Goal: Task Accomplishment & Management: Manage account settings

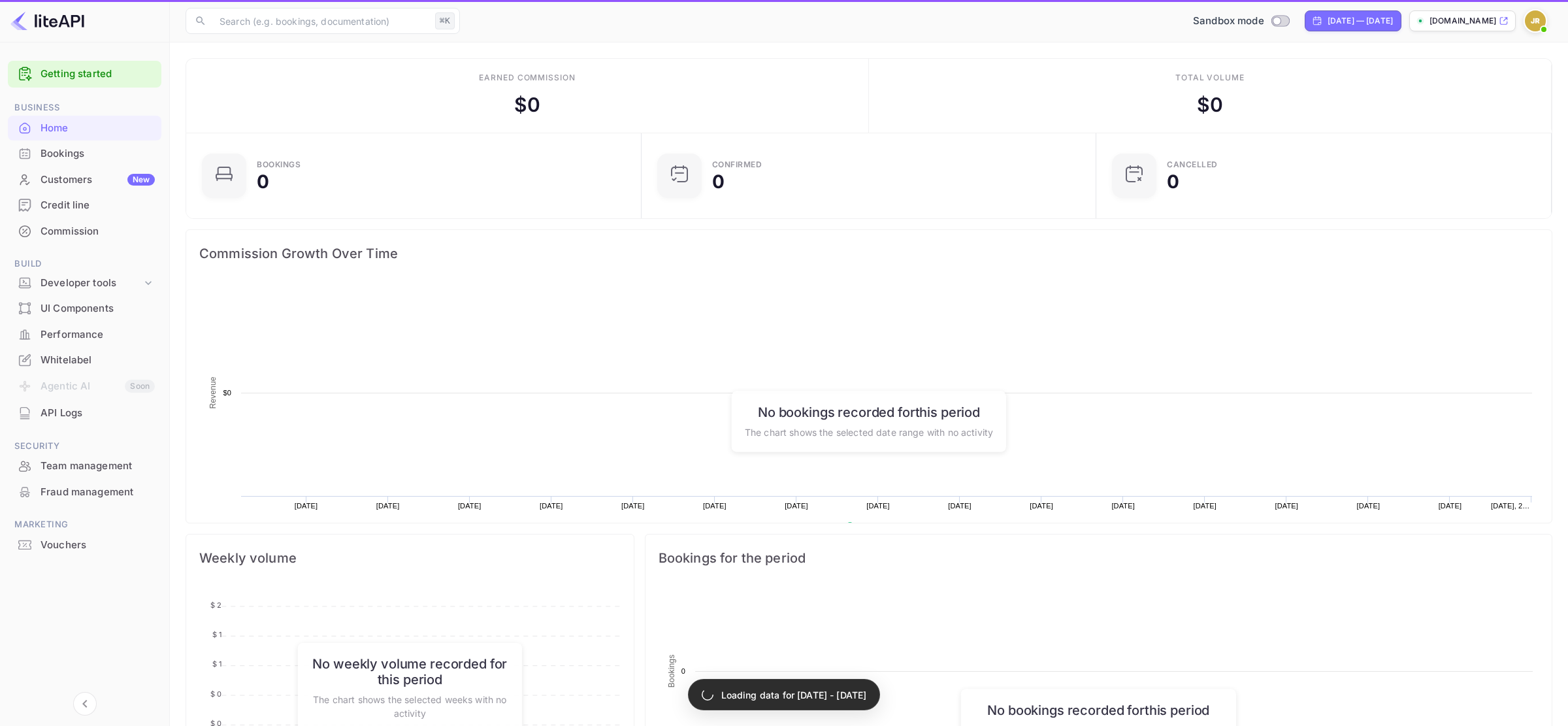
scroll to position [1, 0]
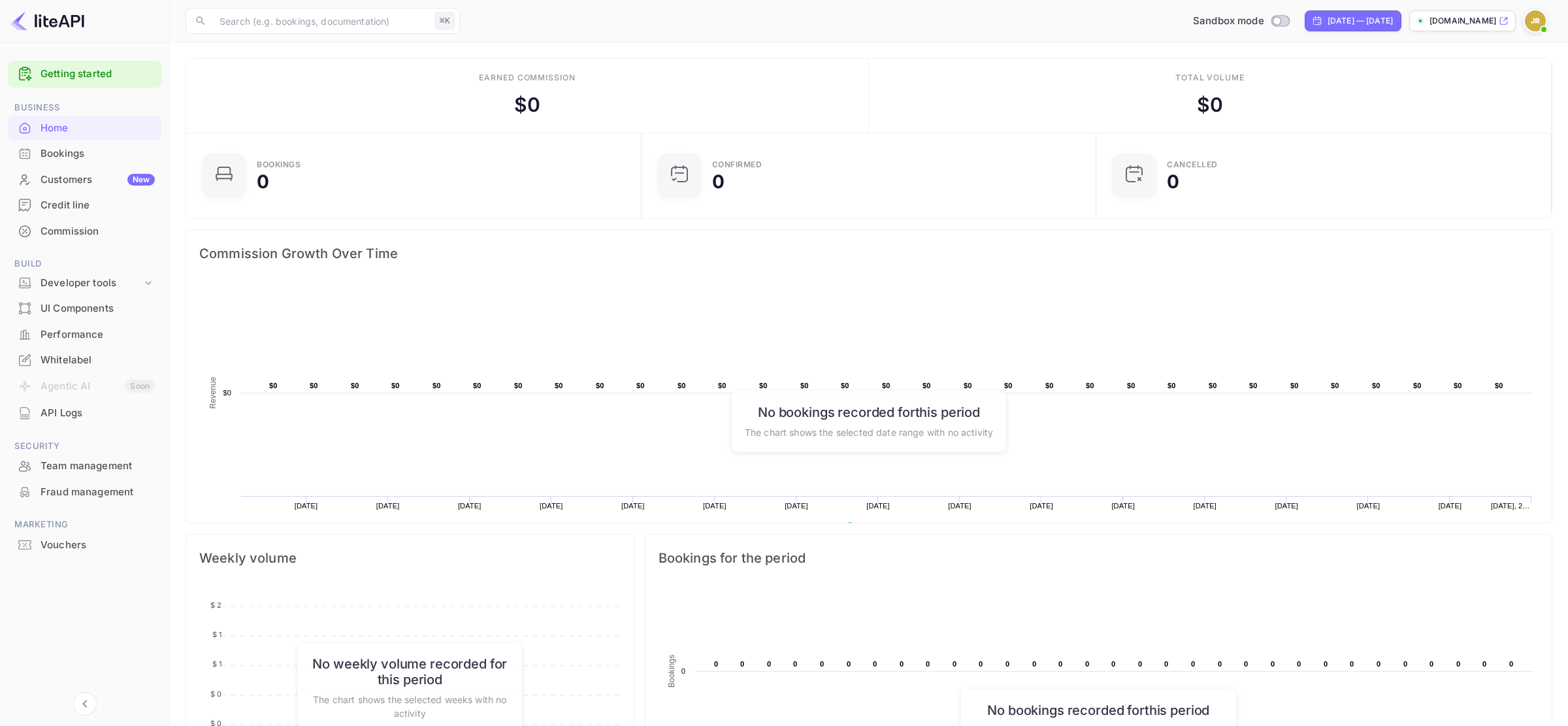
click at [90, 370] on div "Whitelabel" at bounding box center [84, 360] width 154 height 25
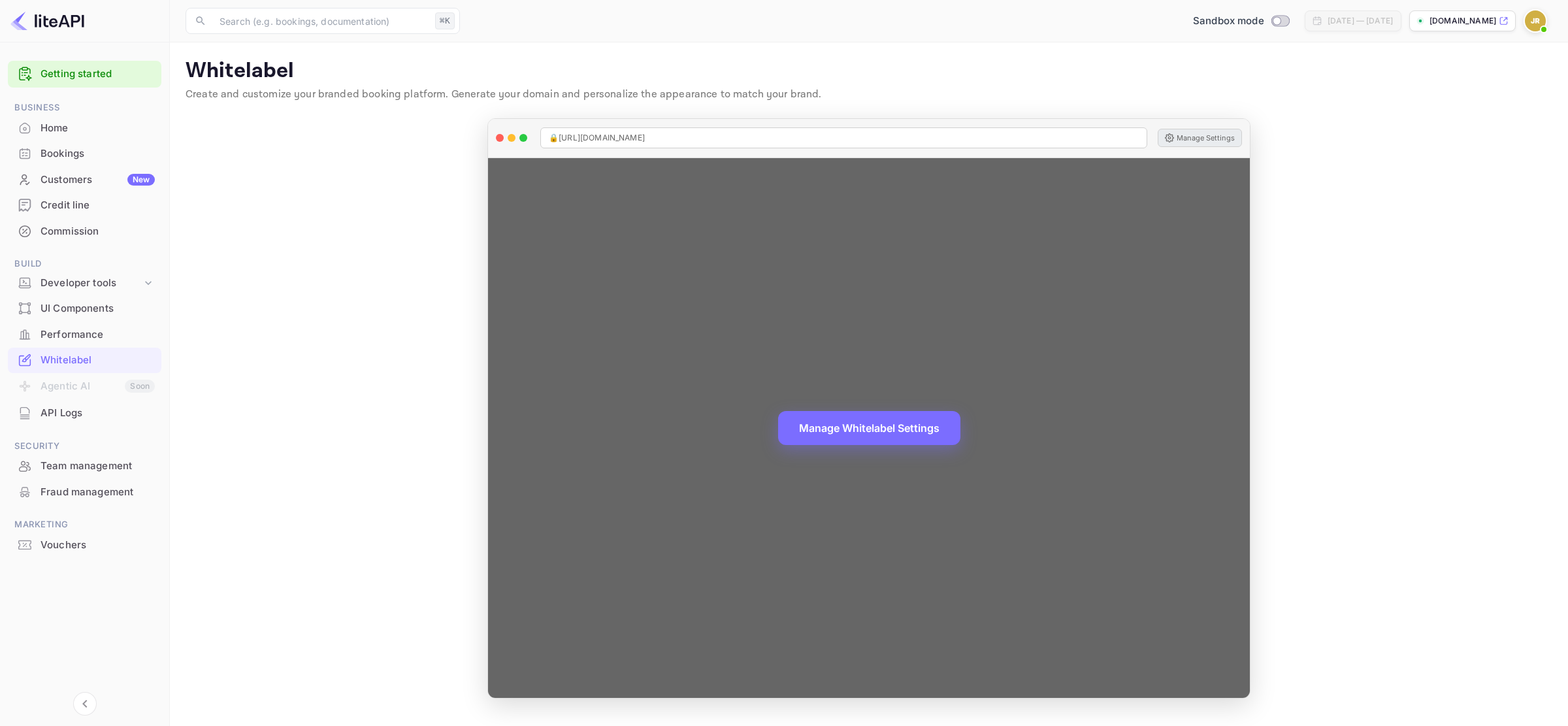
click at [1208, 131] on button "Manage Settings" at bounding box center [1200, 138] width 84 height 19
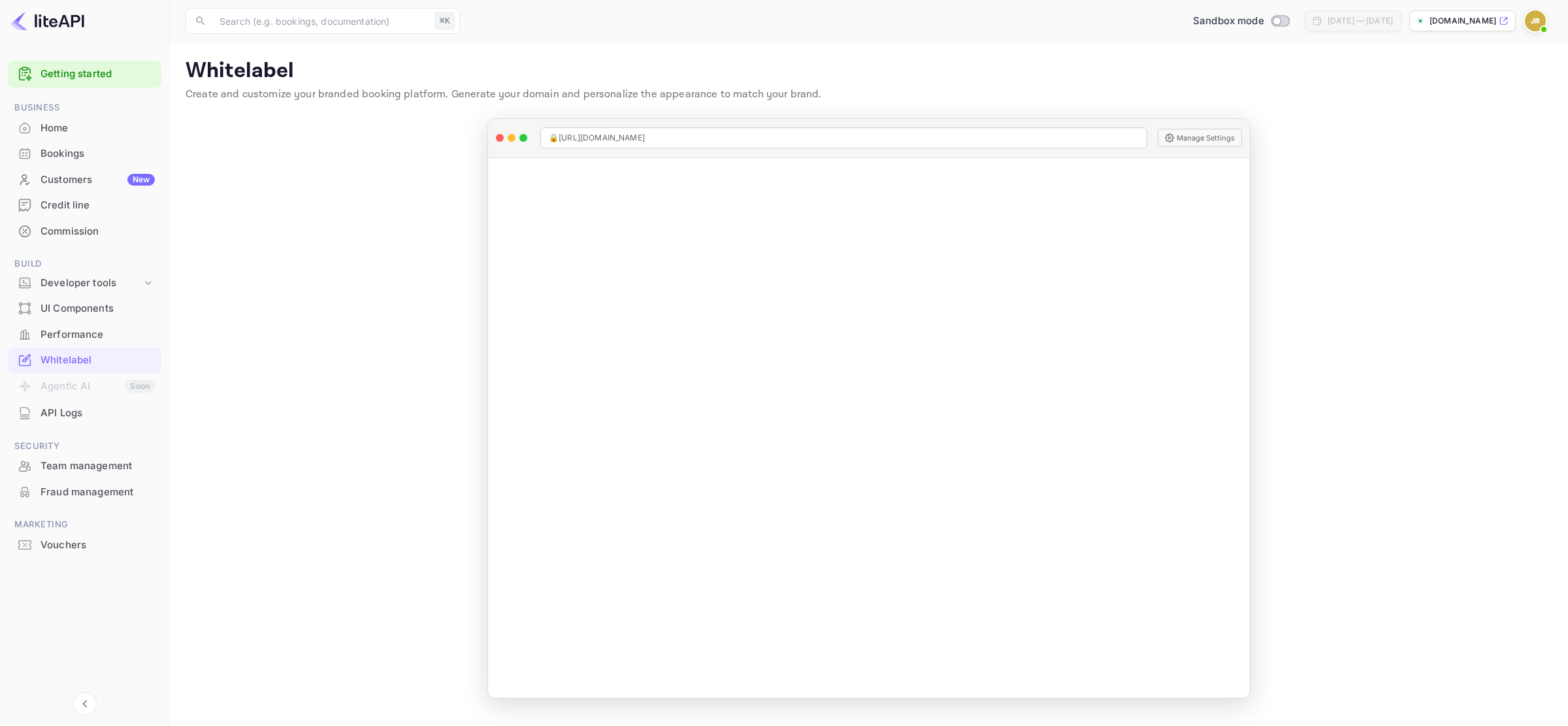
click at [1536, 18] on img at bounding box center [1535, 21] width 21 height 21
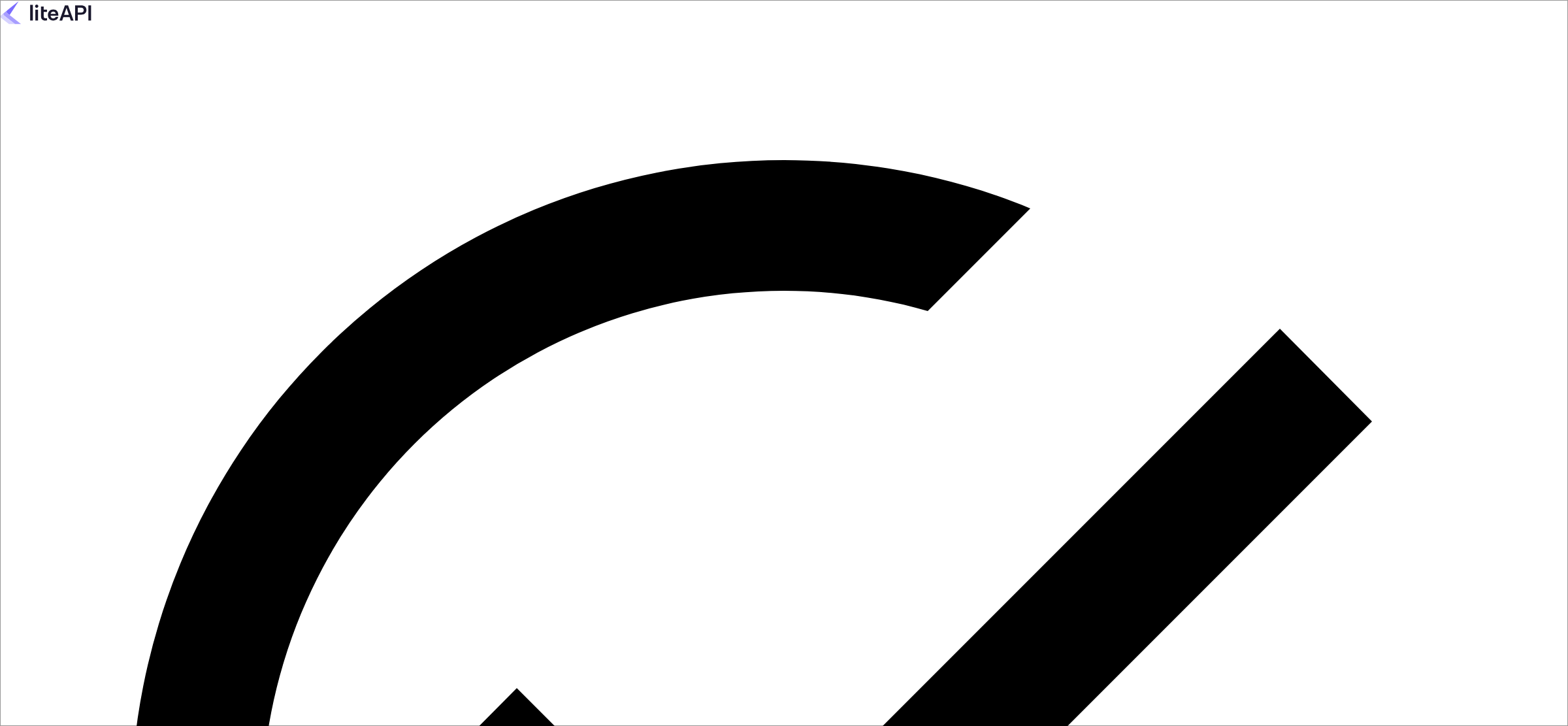
type input "[PERSON_NAME][EMAIL_ADDRESS][DOMAIN_NAME]"
